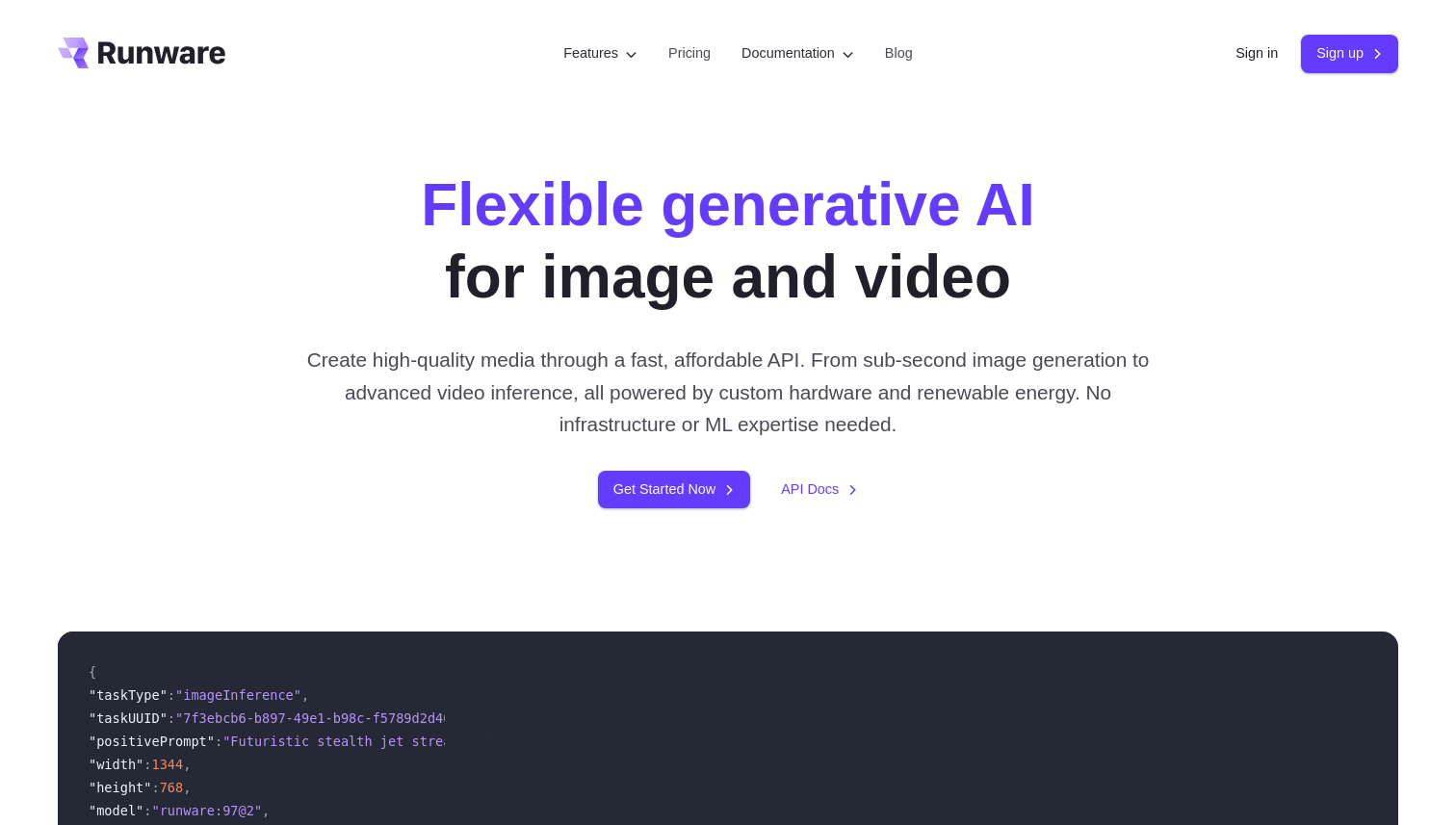
click at [1236, 39] on div "Sign in Sign up" at bounding box center [1317, 53] width 163 height 38
click at [1238, 61] on link "Sign in" at bounding box center [1257, 53] width 42 height 22
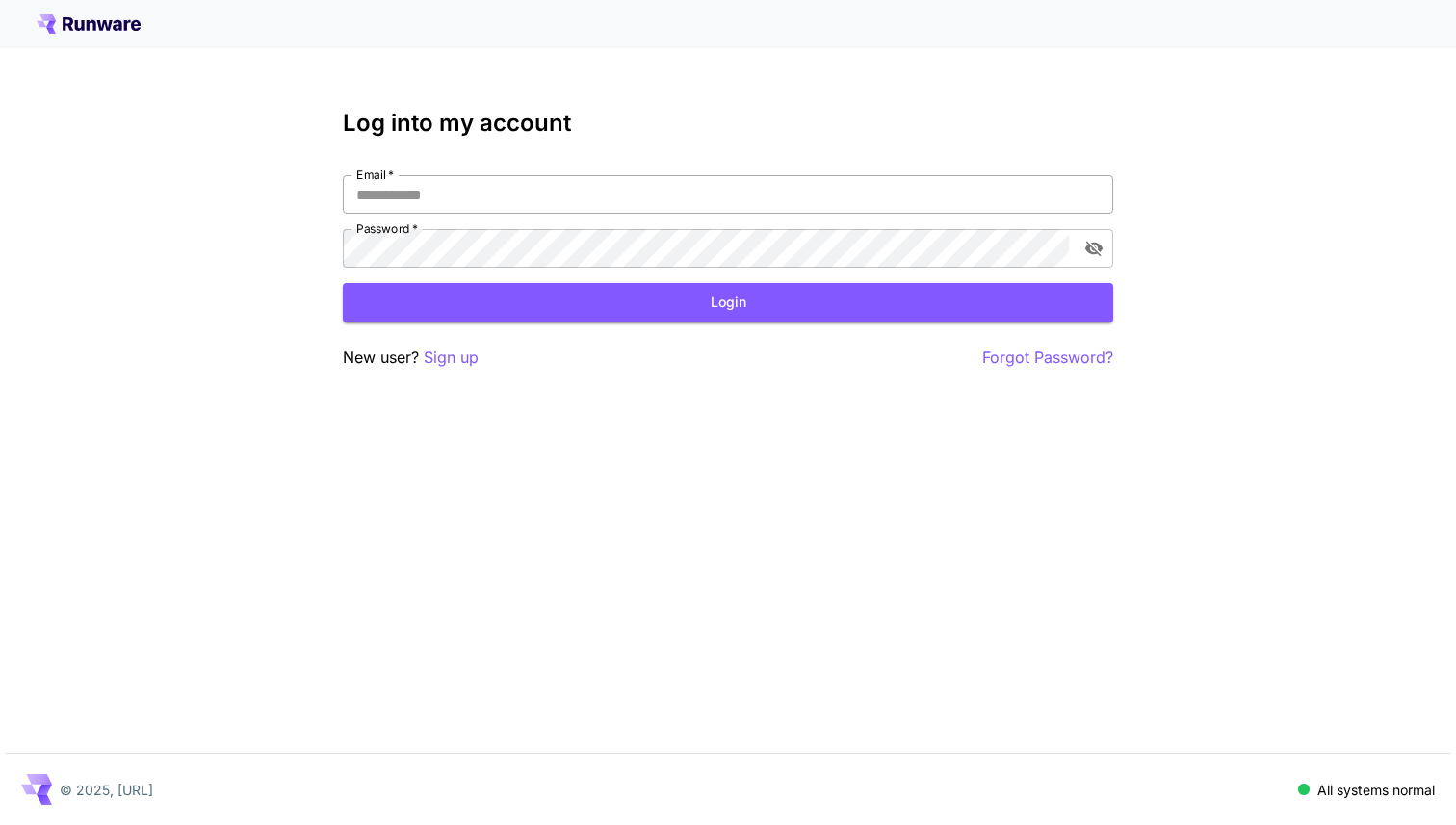
click at [562, 205] on input "Email   *" at bounding box center [728, 195] width 771 height 39
type input "**********"
click at [627, 321] on button "Login" at bounding box center [728, 302] width 771 height 40
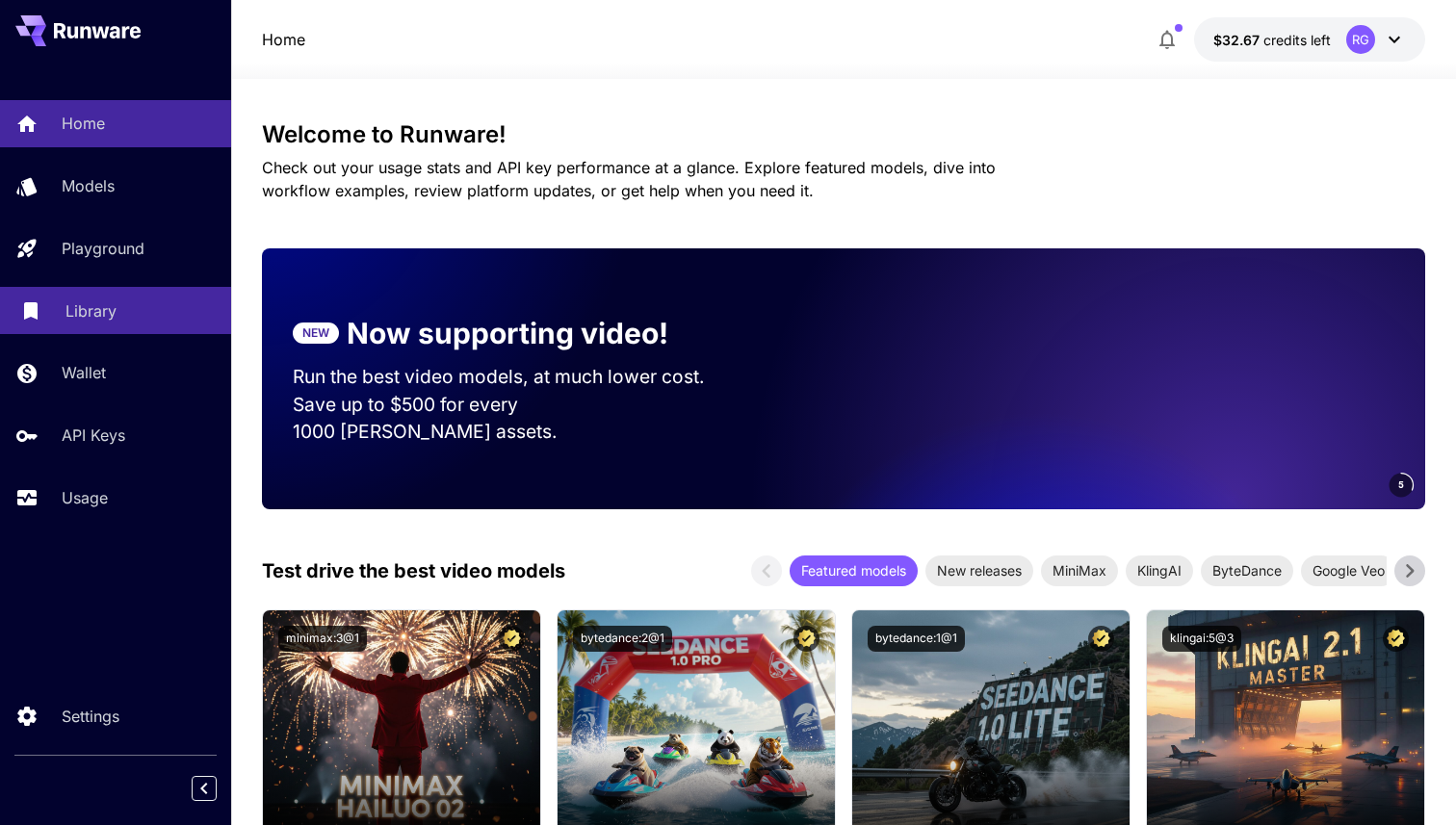
click at [72, 318] on p "Library" at bounding box center [91, 311] width 51 height 23
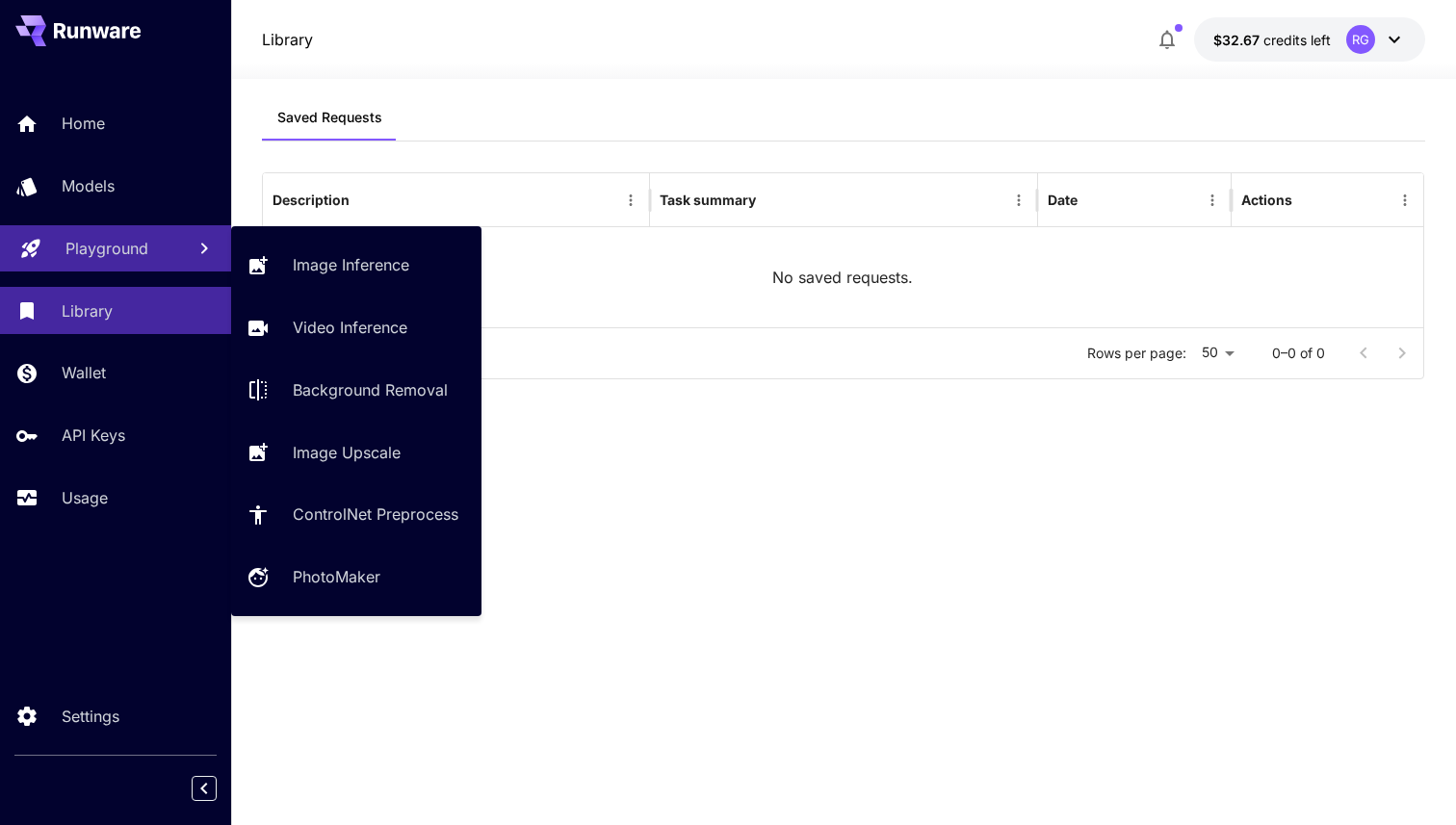
click at [101, 235] on link "Playground" at bounding box center [116, 249] width 232 height 47
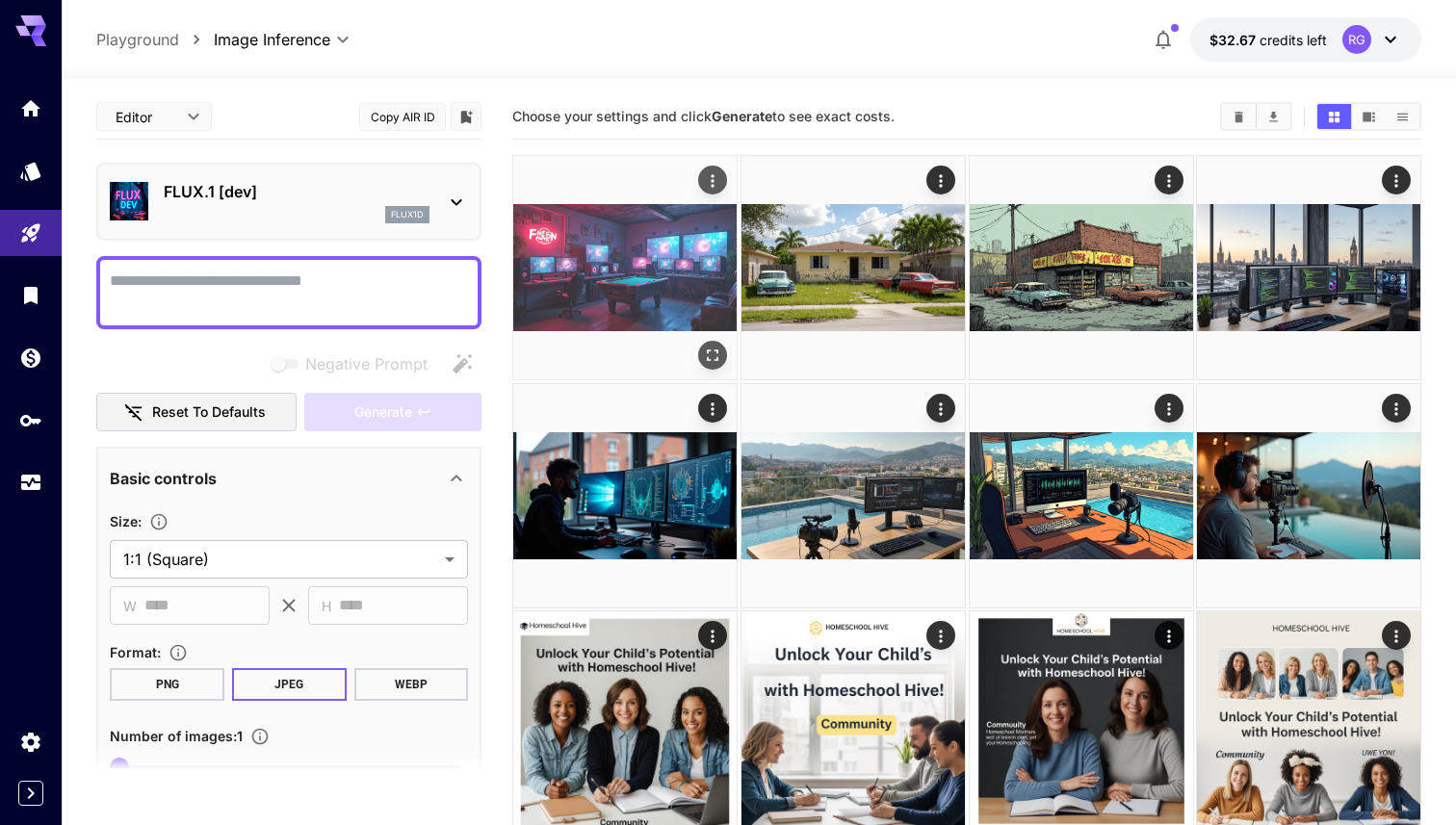
click at [656, 219] on img at bounding box center [625, 268] width 224 height 224
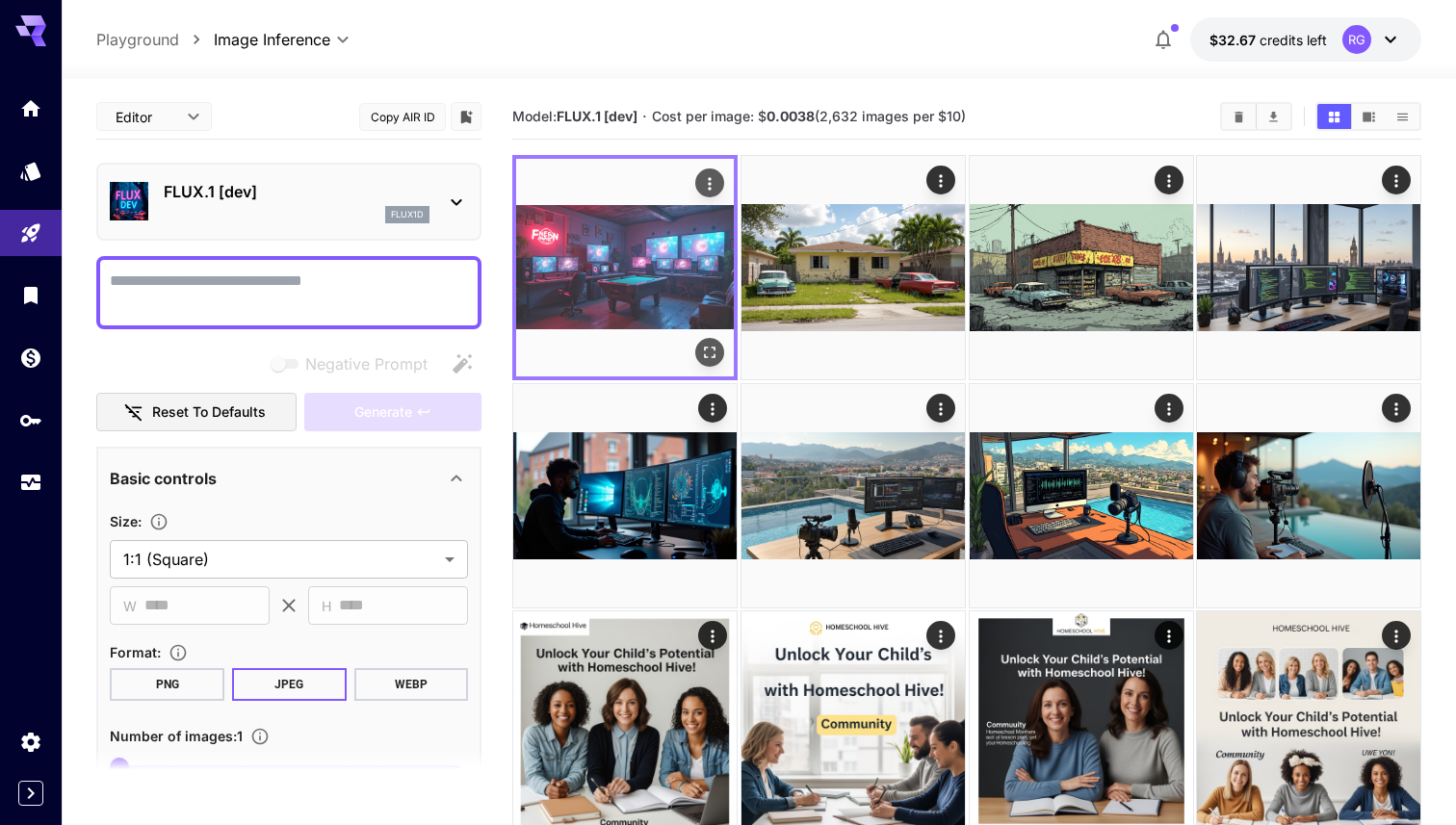
click at [709, 359] on icon "Open in fullscreen" at bounding box center [710, 352] width 19 height 19
